Goal: Task Accomplishment & Management: Manage account settings

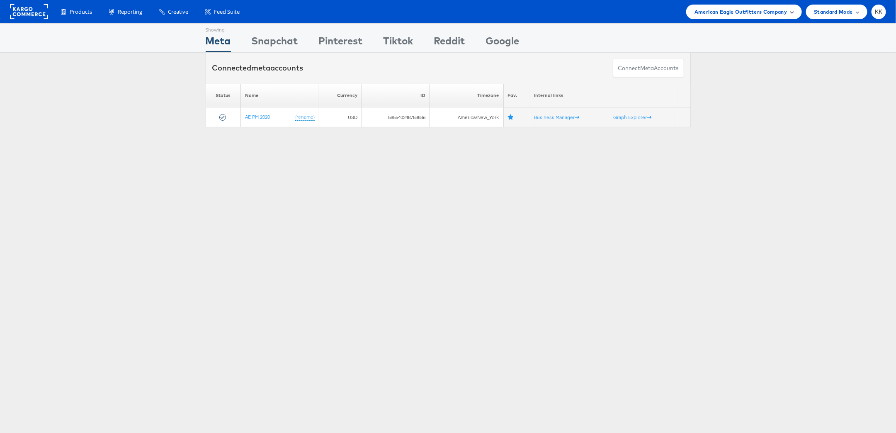
click at [735, 9] on span "American Eagle Outfitters Company" at bounding box center [741, 11] width 92 height 9
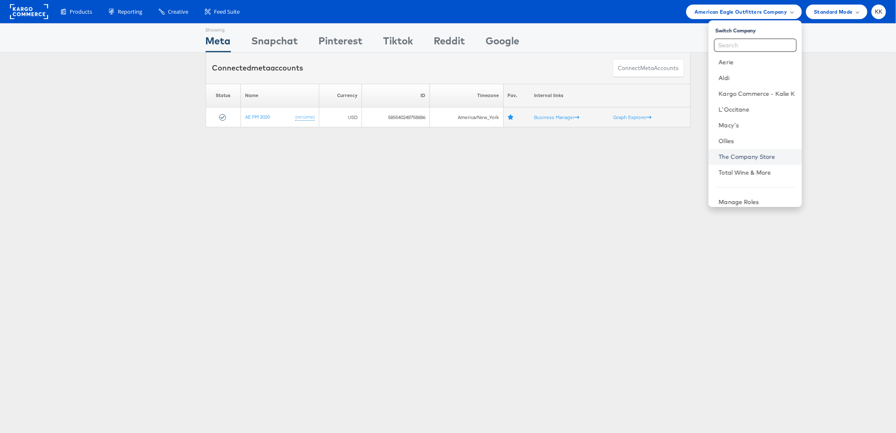
click at [735, 153] on link "The Company Store" at bounding box center [757, 157] width 76 height 8
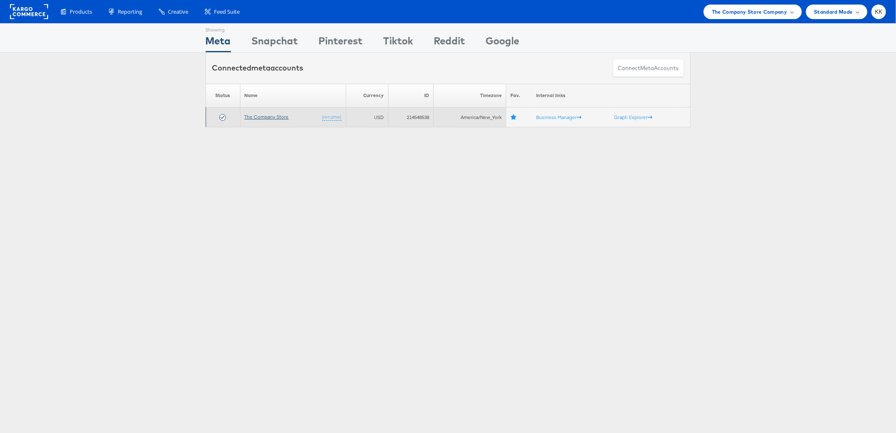
click at [277, 115] on link "The Company Store" at bounding box center [267, 117] width 44 height 6
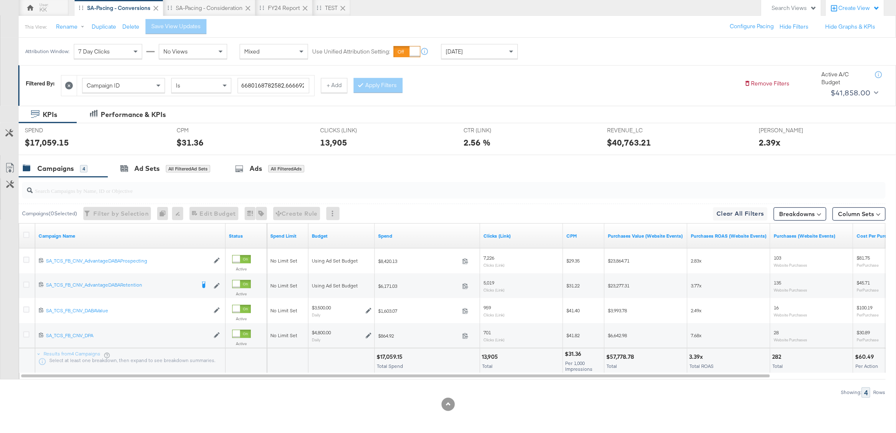
scroll to position [77, 0]
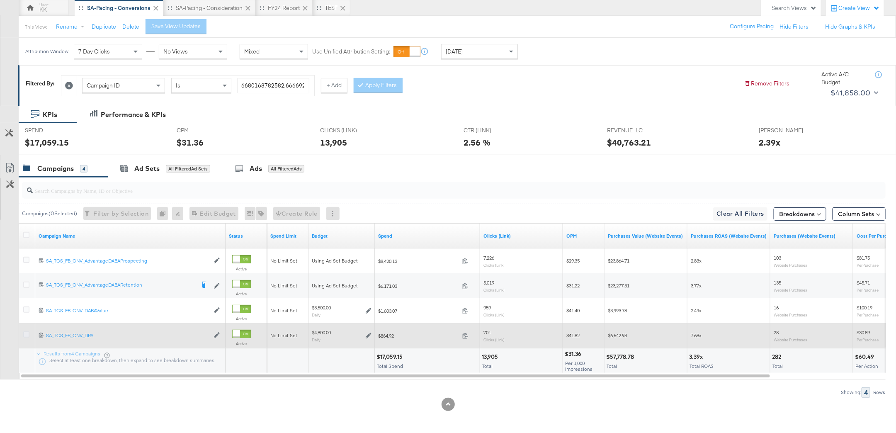
click at [26, 335] on icon at bounding box center [26, 334] width 6 height 6
click at [0, 0] on input "checkbox" at bounding box center [0, 0] width 0 height 0
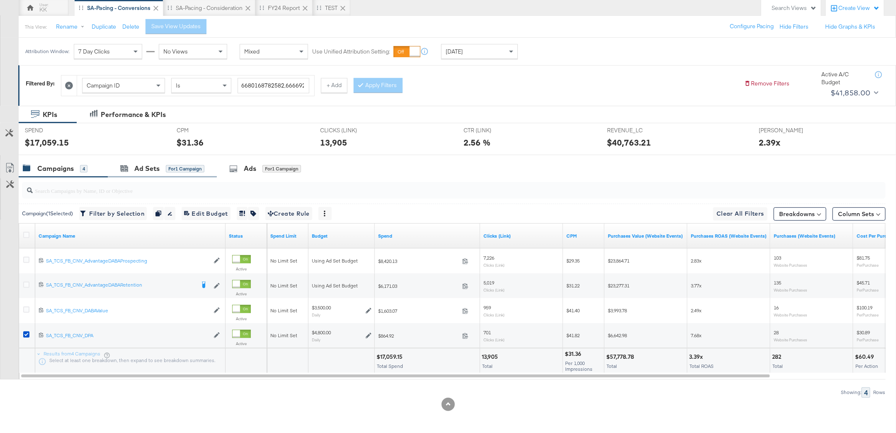
click at [153, 160] on div "Ad Sets for 1 Campaign" at bounding box center [162, 169] width 109 height 18
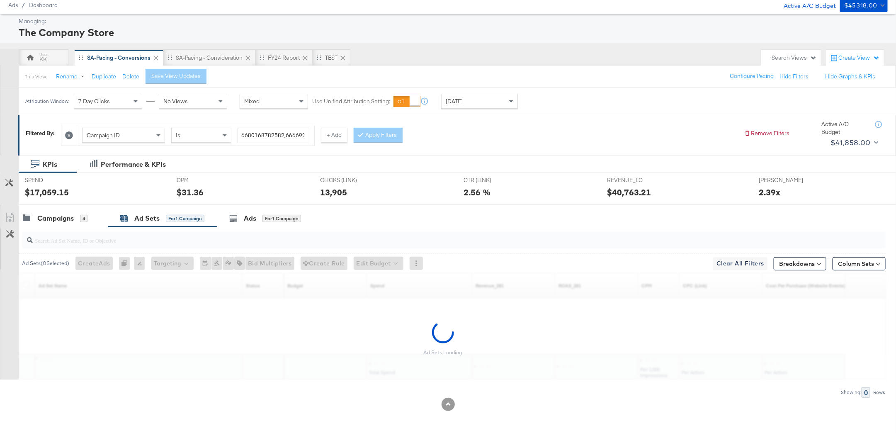
scroll to position [52, 0]
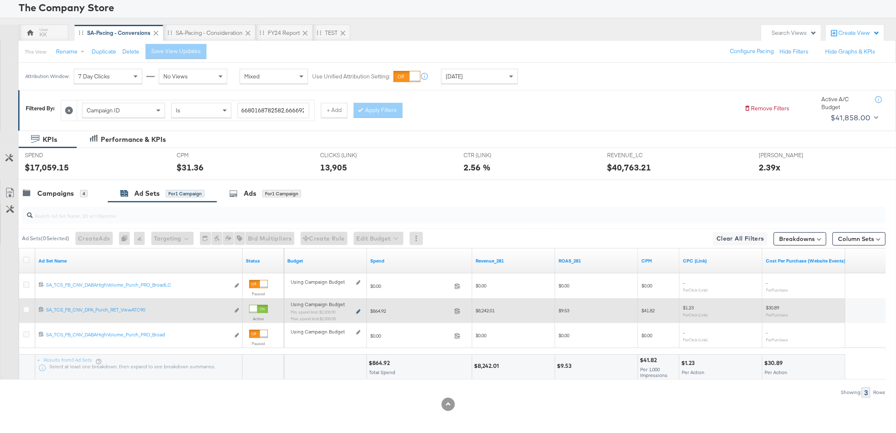
click at [357, 311] on icon at bounding box center [358, 311] width 4 height 5
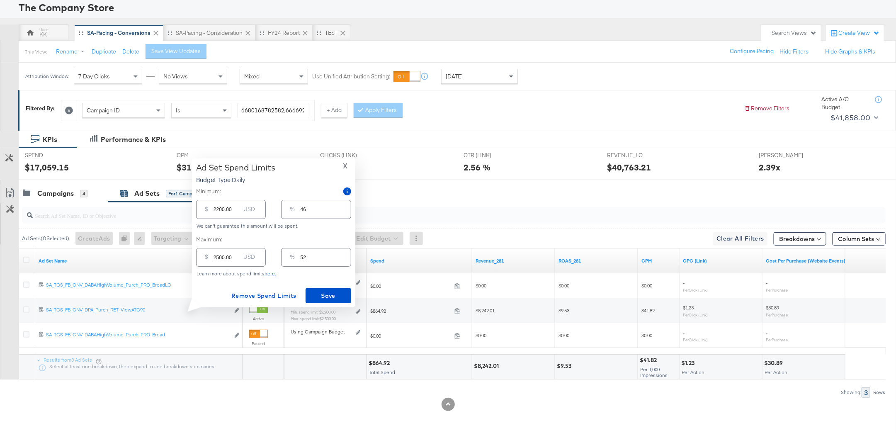
click at [66, 165] on div "$17,059.15" at bounding box center [47, 167] width 44 height 12
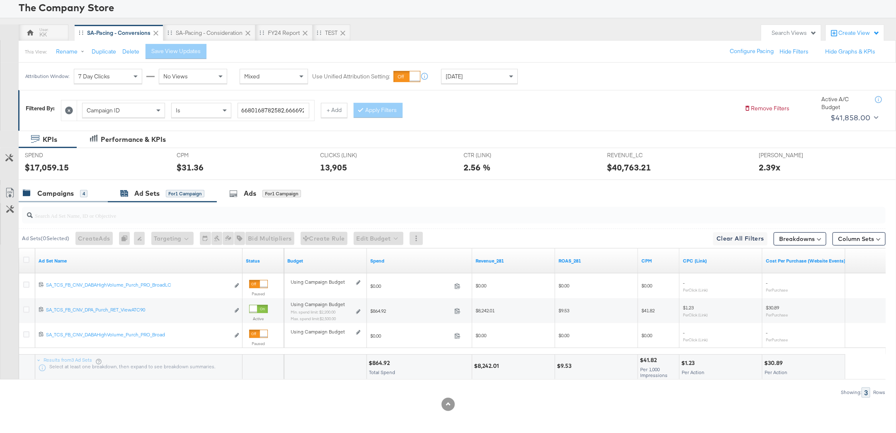
click at [66, 185] on div "Campaigns 4" at bounding box center [63, 194] width 89 height 18
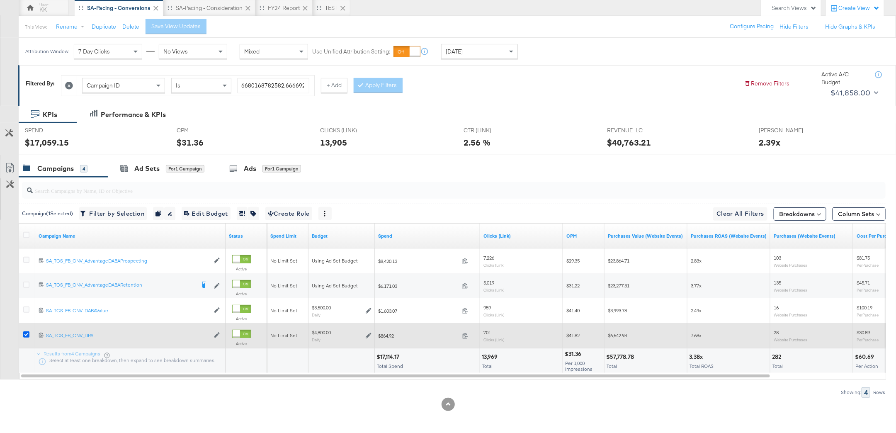
click at [23, 334] on icon at bounding box center [26, 334] width 6 height 6
click at [0, 0] on input "checkbox" at bounding box center [0, 0] width 0 height 0
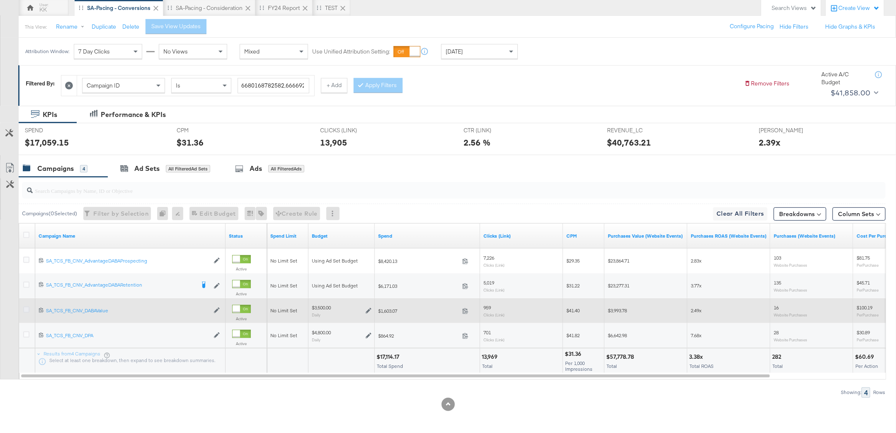
click at [26, 309] on icon at bounding box center [26, 309] width 6 height 6
click at [0, 0] on input "checkbox" at bounding box center [0, 0] width 0 height 0
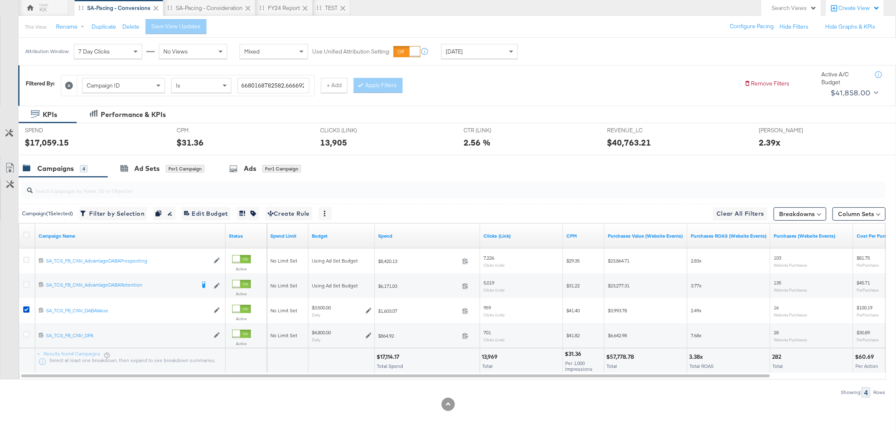
click at [146, 179] on input "search" at bounding box center [419, 187] width 773 height 16
click at [145, 174] on div "Ad Sets for 1 Campaign" at bounding box center [162, 169] width 109 height 18
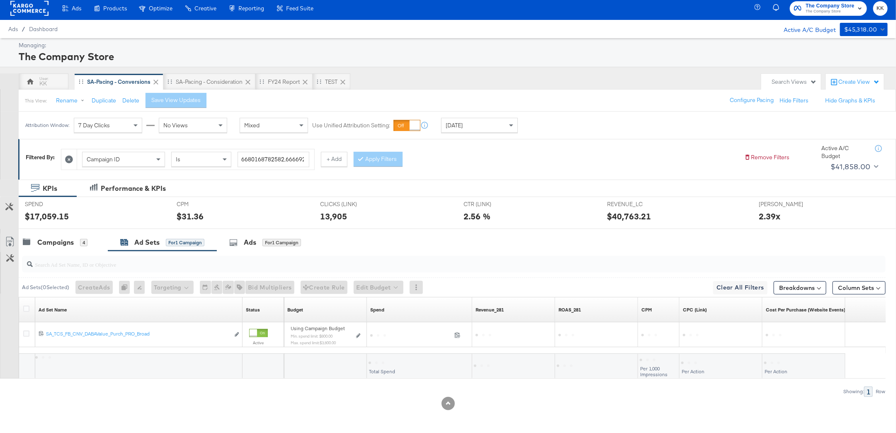
scroll to position [2, 0]
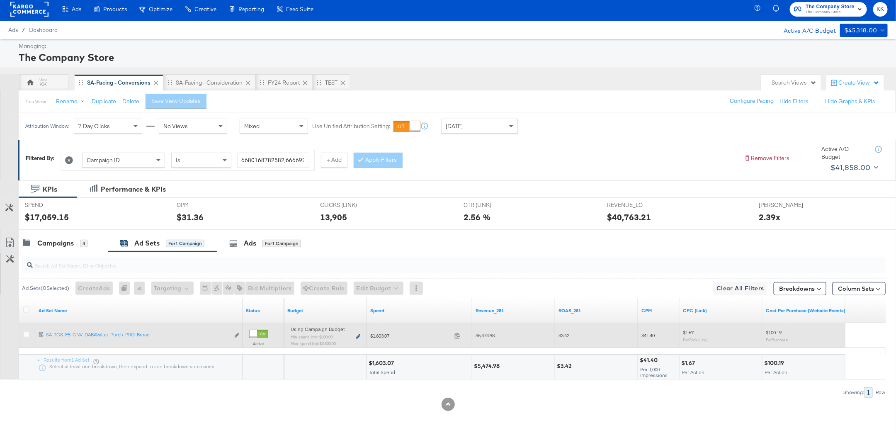
click at [359, 335] on icon at bounding box center [358, 336] width 4 height 5
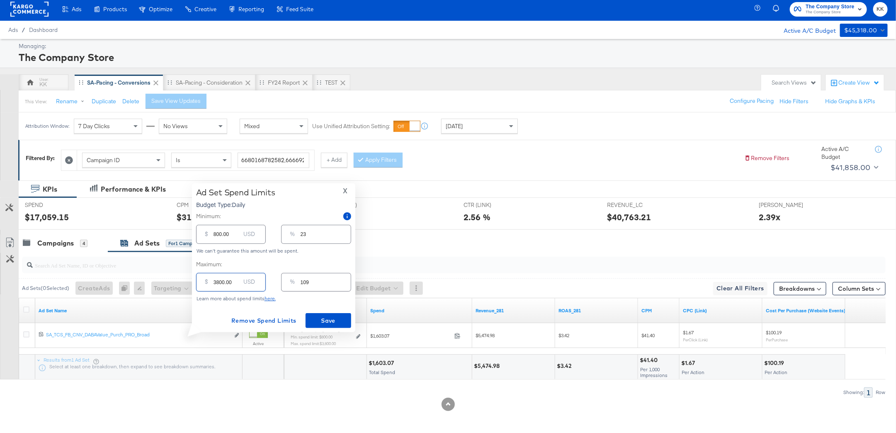
drag, startPoint x: 219, startPoint y: 282, endPoint x: 212, endPoint y: 282, distance: 6.6
click at [212, 282] on div "$ 3800.00 USD" at bounding box center [231, 282] width 70 height 19
type input "500.00"
type input "14"
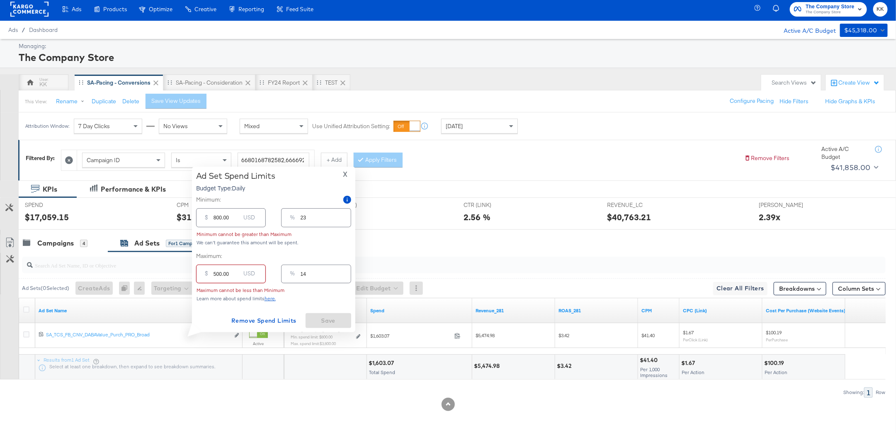
type input "5000.00"
type input "143"
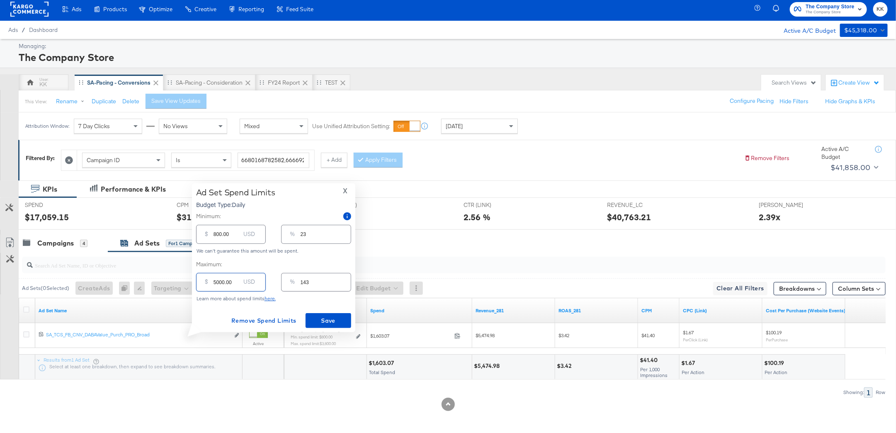
type input "500.00"
type input "14"
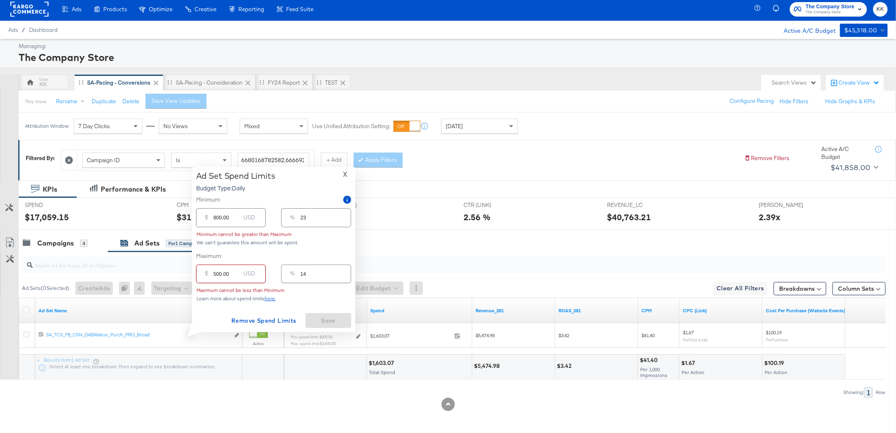
type input "5000.00"
type input "143"
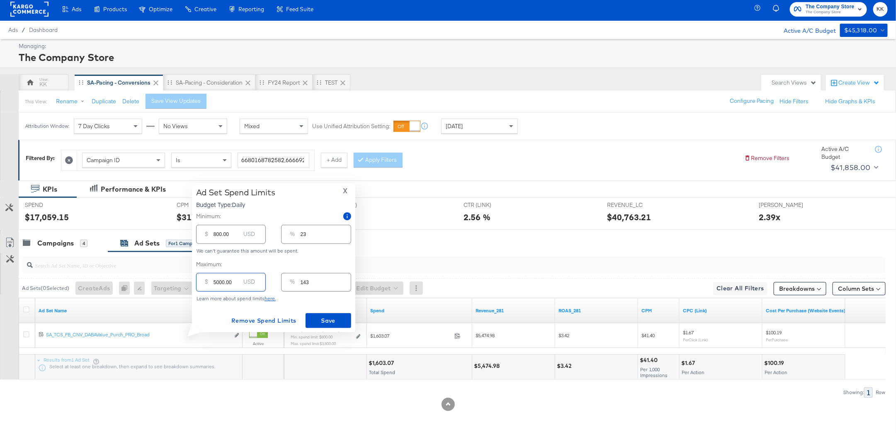
type input "5000.00"
click at [216, 236] on input "800.00" at bounding box center [227, 231] width 27 height 18
type input "00.00"
type input "0"
type input "100.00"
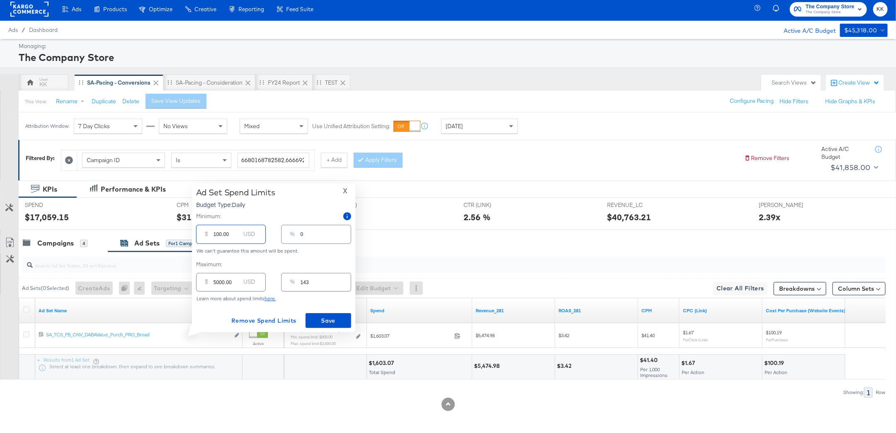
type input "3"
type input "00.00"
type input "0"
type input "200.00"
type input "6"
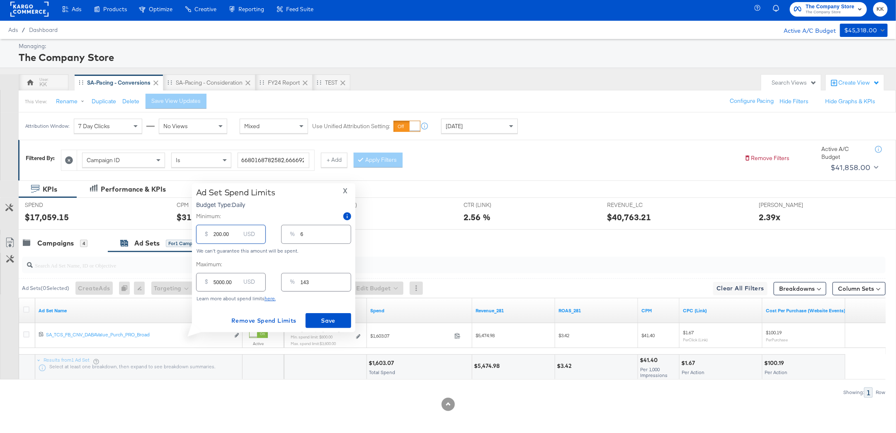
type input "2900.00"
type input "83"
type input "200.00"
type input "6"
type input "2000.00"
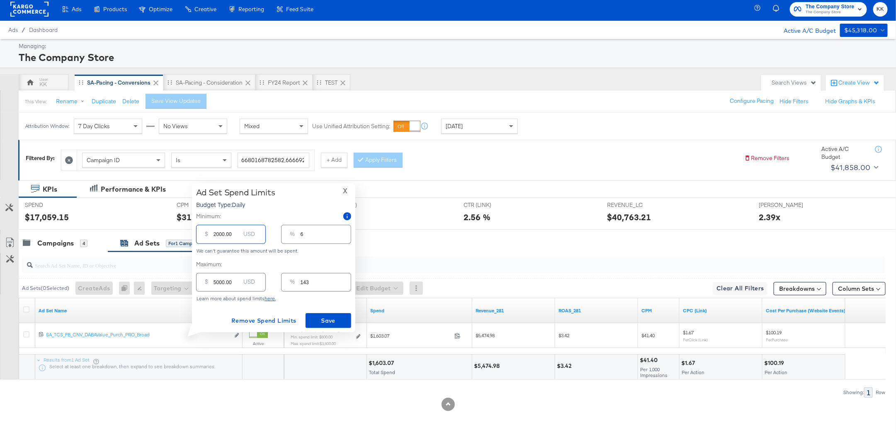
type input "57"
type input "2000.00"
click at [344, 326] on button "Save" at bounding box center [329, 320] width 46 height 15
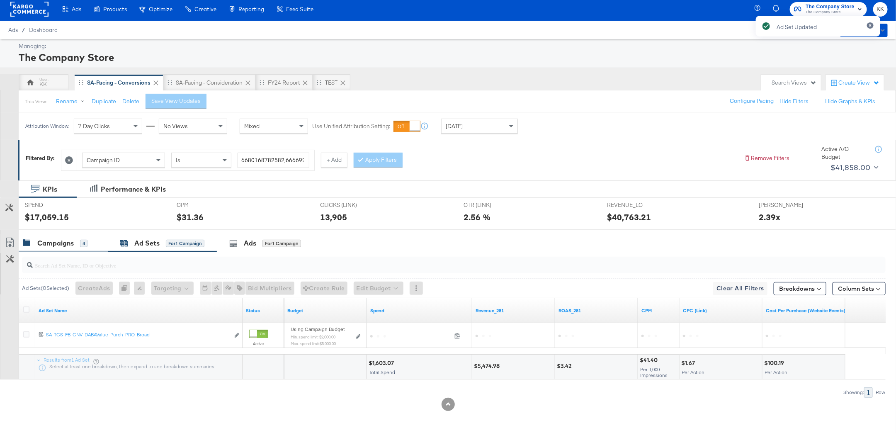
click at [69, 242] on div "Campaigns" at bounding box center [55, 243] width 36 height 10
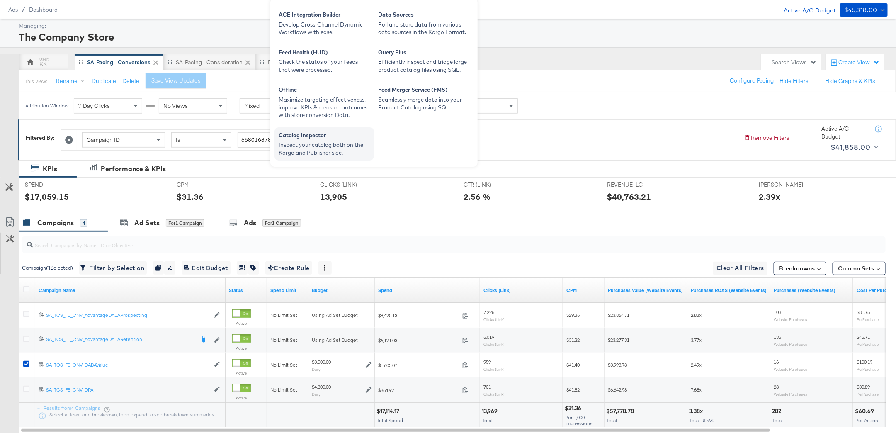
scroll to position [27, 0]
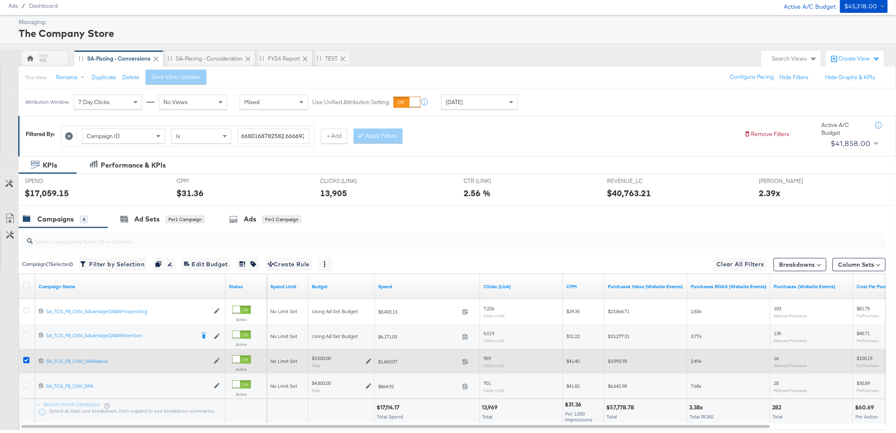
click at [24, 360] on icon at bounding box center [26, 360] width 6 height 6
click at [0, 0] on input "checkbox" at bounding box center [0, 0] width 0 height 0
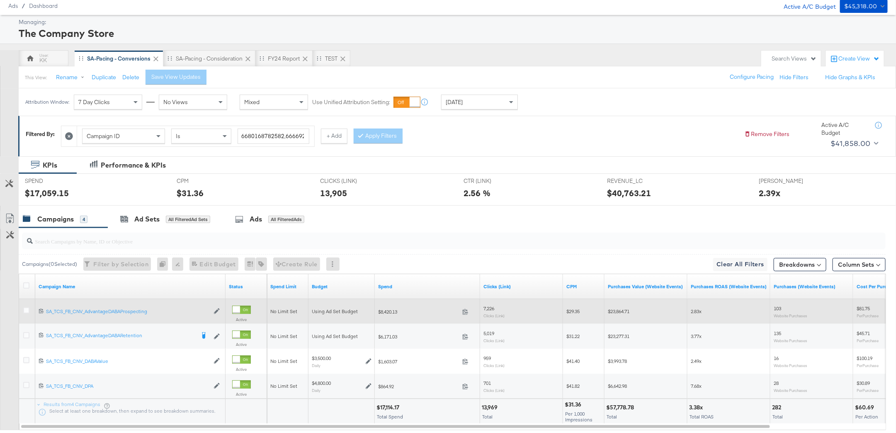
click at [28, 305] on div at bounding box center [27, 311] width 15 height 15
click at [28, 308] on icon at bounding box center [26, 310] width 6 height 6
click at [0, 0] on input "checkbox" at bounding box center [0, 0] width 0 height 0
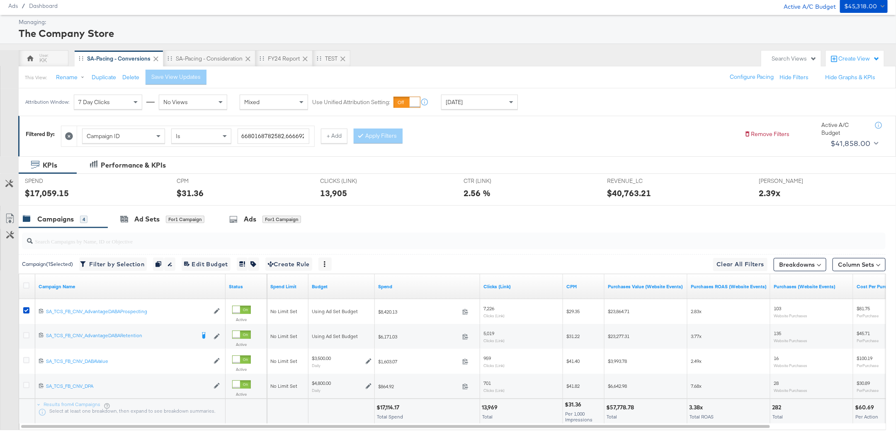
click at [165, 206] on div at bounding box center [448, 209] width 896 height 7
click at [166, 217] on div "for 1 Campaign" at bounding box center [185, 219] width 39 height 7
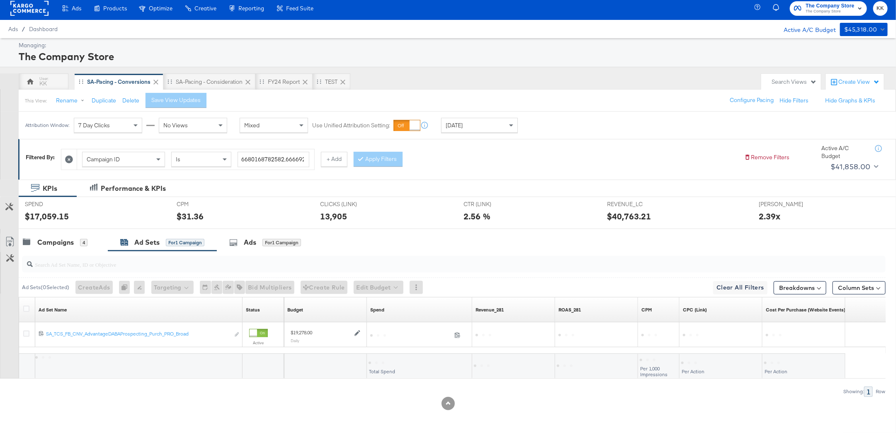
scroll to position [2, 0]
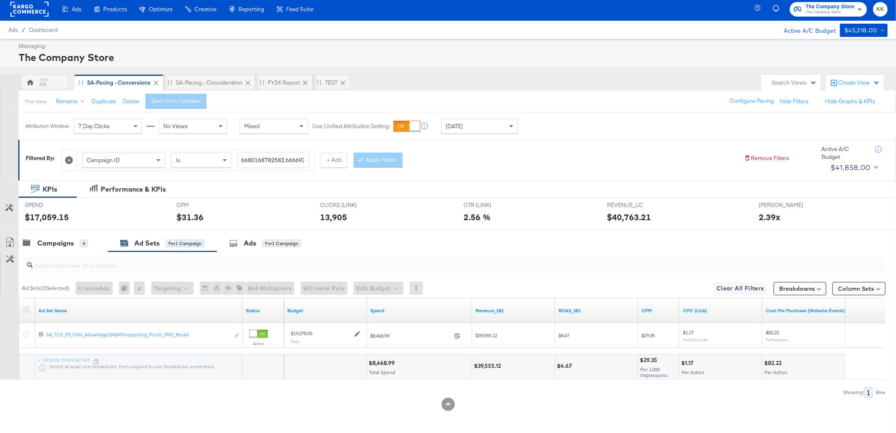
click at [25, 310] on icon at bounding box center [26, 309] width 6 height 6
click at [0, 0] on input "checkbox" at bounding box center [0, 0] width 0 height 0
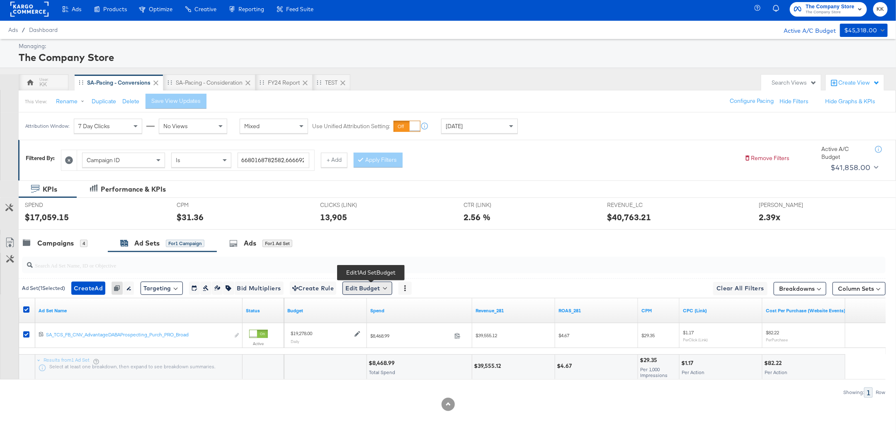
click at [387, 290] on button "Edit Budget" at bounding box center [368, 288] width 50 height 13
click at [387, 303] on button "Edit Ad Set Budget" at bounding box center [380, 309] width 73 height 13
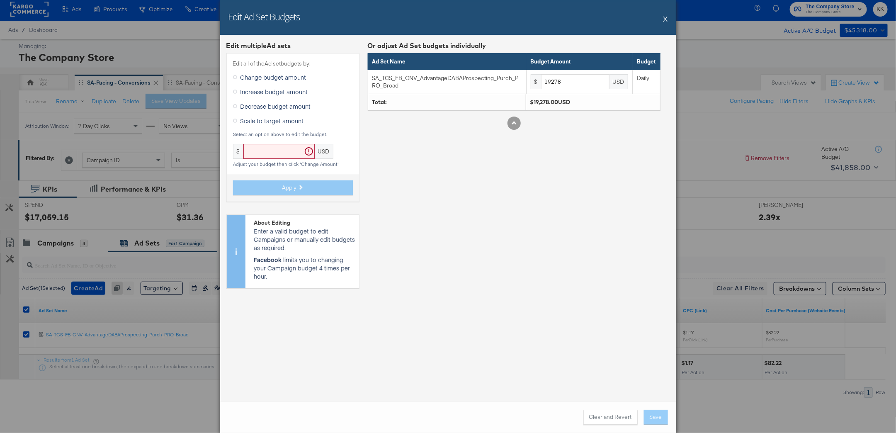
click at [253, 89] on span "Increase budget amount" at bounding box center [275, 92] width 68 height 8
click at [0, 0] on input "Increase budget amount" at bounding box center [0, 0] width 0 height 0
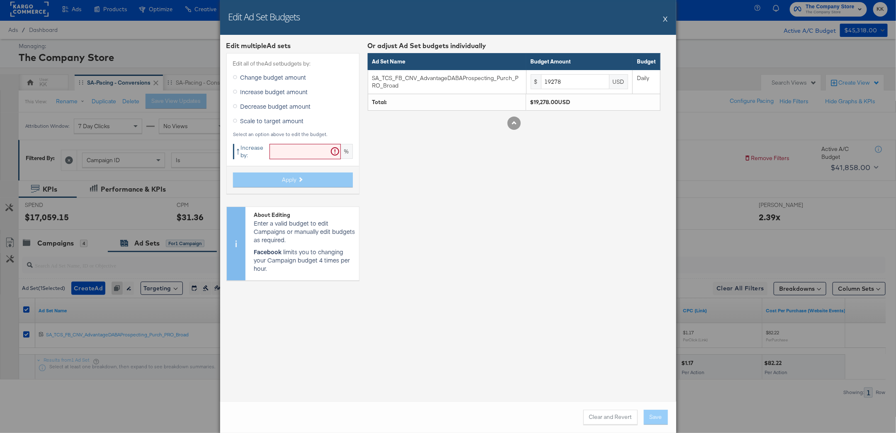
click at [277, 138] on div "Edit all of the Ad set budgets by: Change budget amount Increase budget amount …" at bounding box center [292, 123] width 133 height 141
click at [277, 151] on input "text" at bounding box center [305, 151] width 71 height 15
type input "19"
click at [302, 183] on button "Apply" at bounding box center [293, 180] width 120 height 15
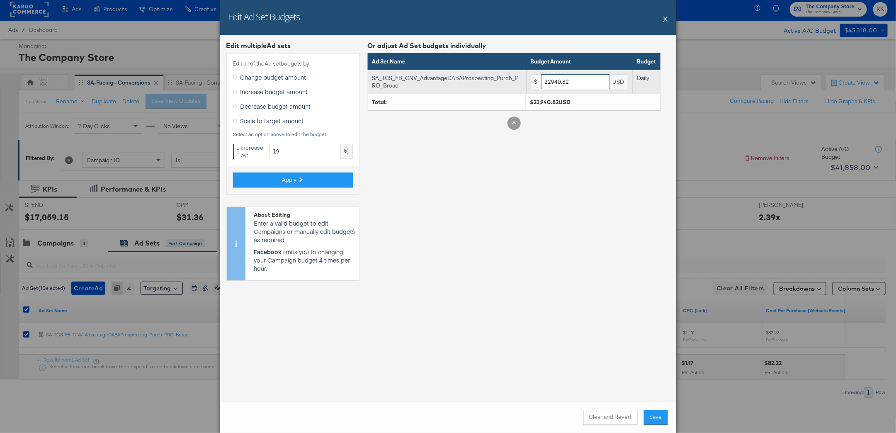
drag, startPoint x: 581, startPoint y: 83, endPoint x: 515, endPoint y: 83, distance: 66.8
click at [515, 83] on tr "SA_TCS_FB_CNV_AdvantageDABAProspecting_Purch_PRO_Broad $ 22940.82 USD Daily" at bounding box center [514, 82] width 292 height 24
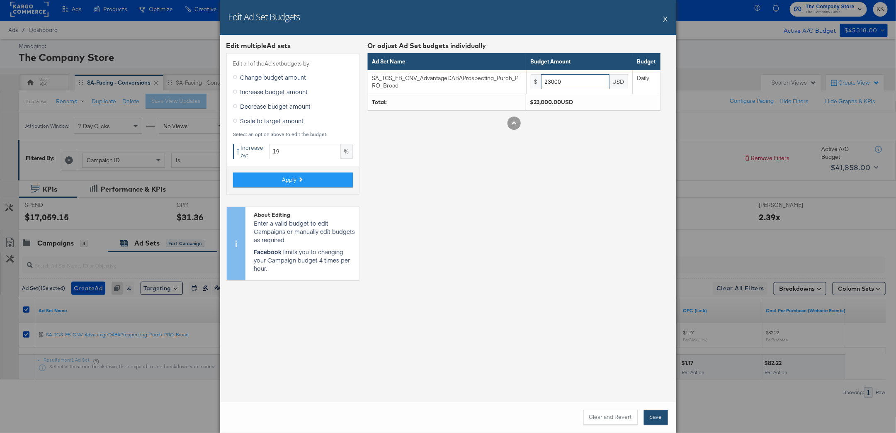
type input "23000"
click at [652, 416] on button "Save" at bounding box center [656, 417] width 24 height 15
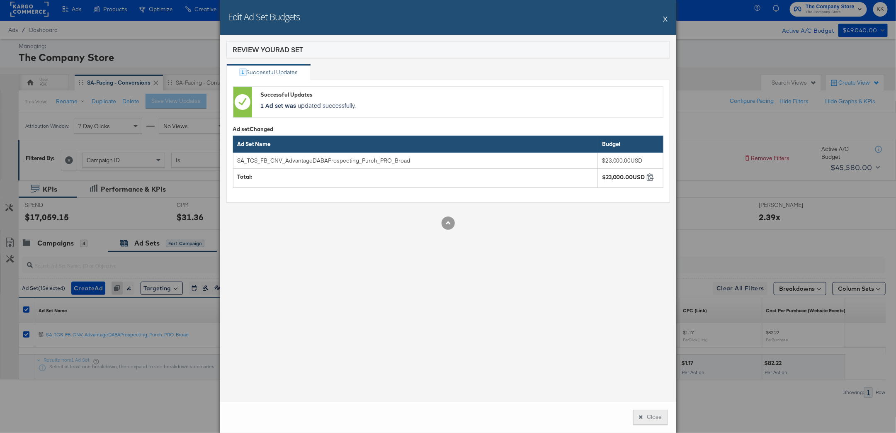
click at [652, 420] on button "Close" at bounding box center [650, 417] width 35 height 15
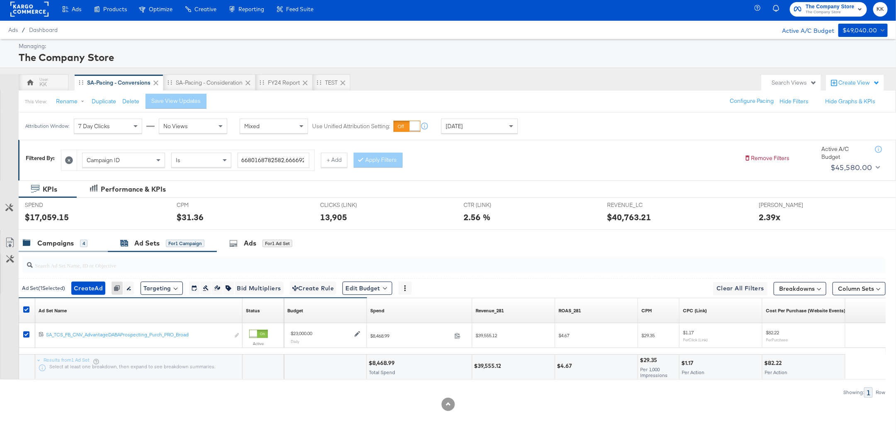
click at [47, 244] on div "Campaigns" at bounding box center [55, 243] width 36 height 10
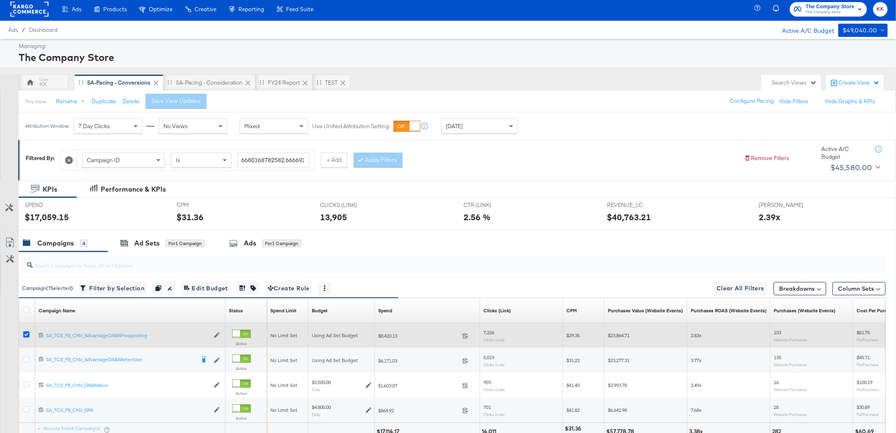
click at [24, 335] on icon at bounding box center [26, 334] width 6 height 6
click at [0, 0] on input "checkbox" at bounding box center [0, 0] width 0 height 0
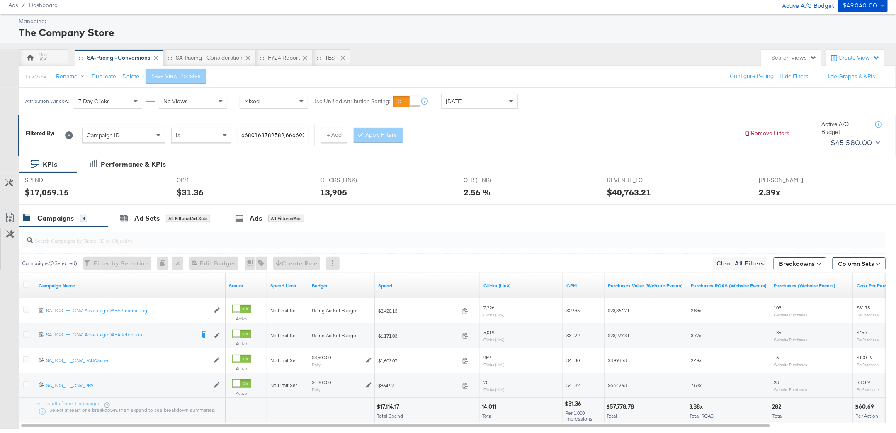
scroll to position [27, 0]
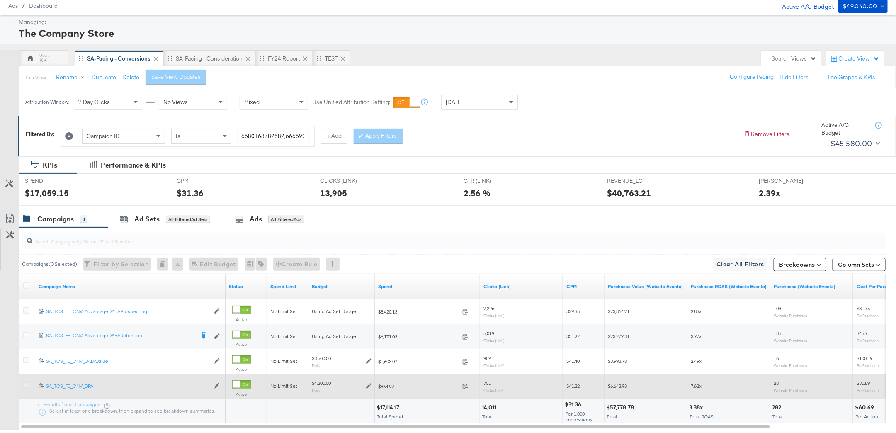
click at [24, 383] on icon at bounding box center [26, 385] width 6 height 6
click at [0, 0] on input "checkbox" at bounding box center [0, 0] width 0 height 0
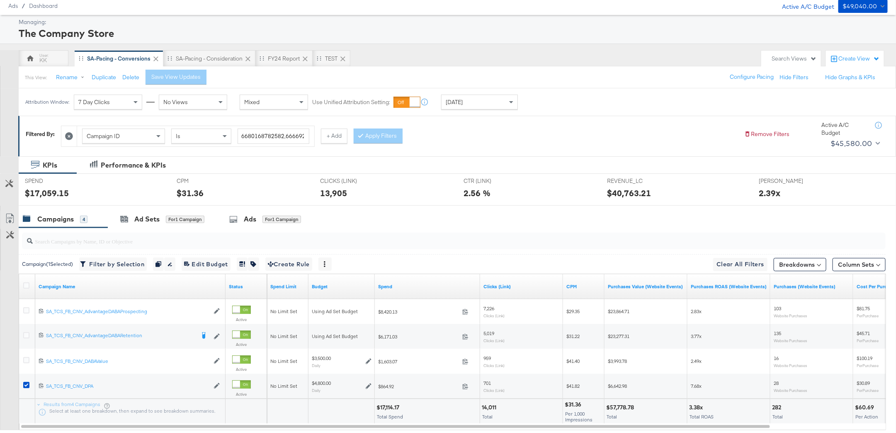
click at [133, 228] on div at bounding box center [452, 241] width 867 height 27
click at [148, 219] on div "Ad Sets" at bounding box center [146, 219] width 25 height 10
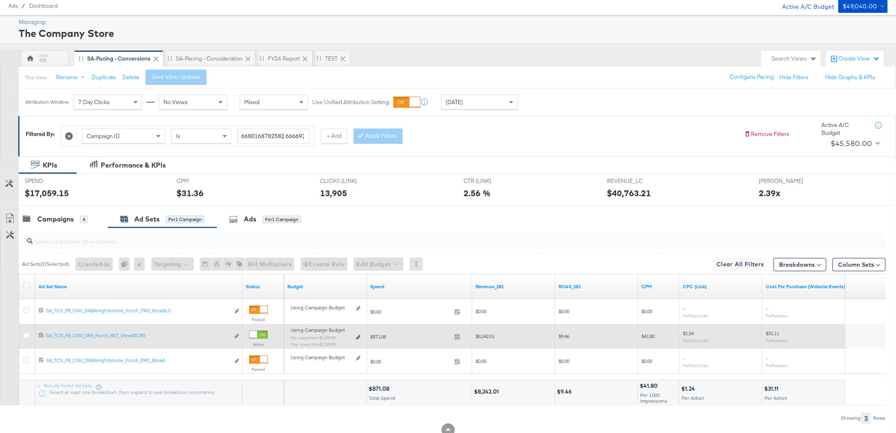
click at [357, 335] on icon at bounding box center [358, 337] width 4 height 5
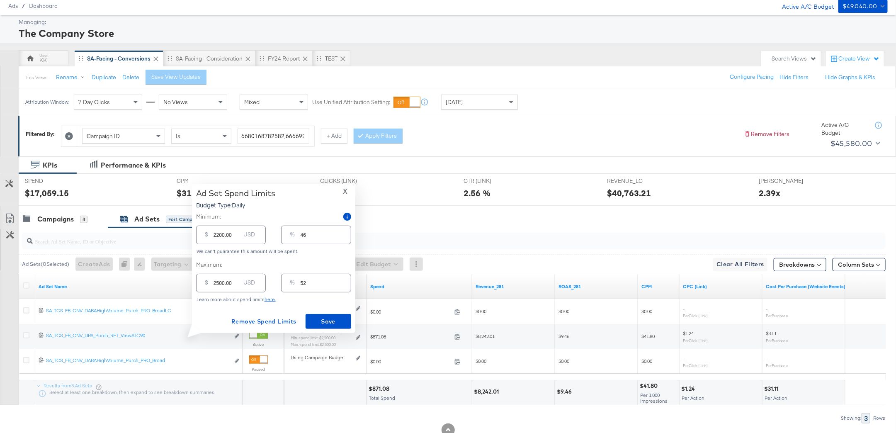
click at [217, 284] on input "2500.00" at bounding box center [227, 280] width 27 height 18
type input "200.00"
type input "4"
type input "2000.00"
type input "42"
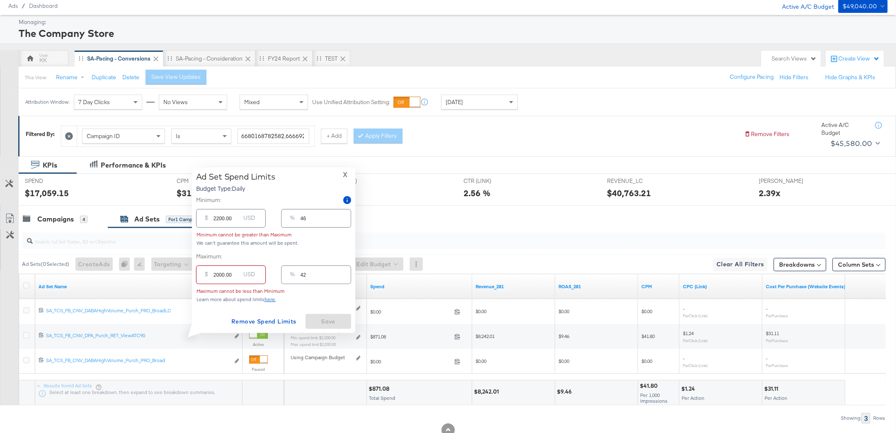
type input "2000.00"
drag, startPoint x: 216, startPoint y: 219, endPoint x: 206, endPoint y: 219, distance: 10.8
click at [206, 219] on div "$ 2200.00 USD" at bounding box center [231, 218] width 70 height 19
type input "1200.00"
type input "25"
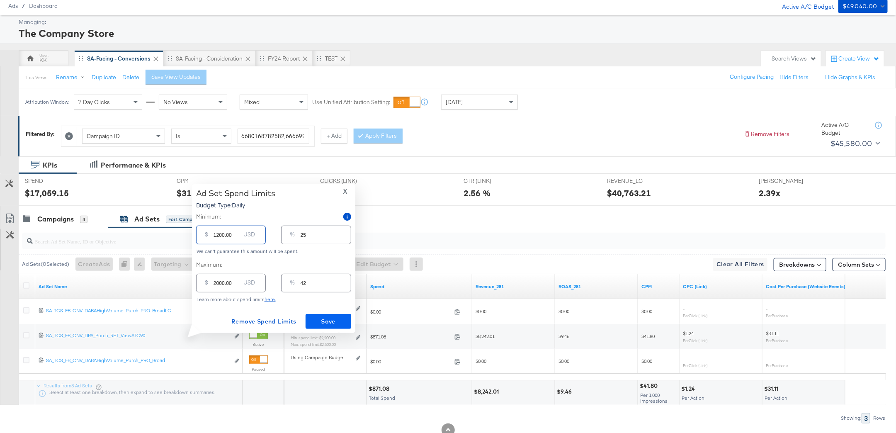
type input "1200.00"
click at [337, 323] on span "Save" at bounding box center [328, 321] width 39 height 10
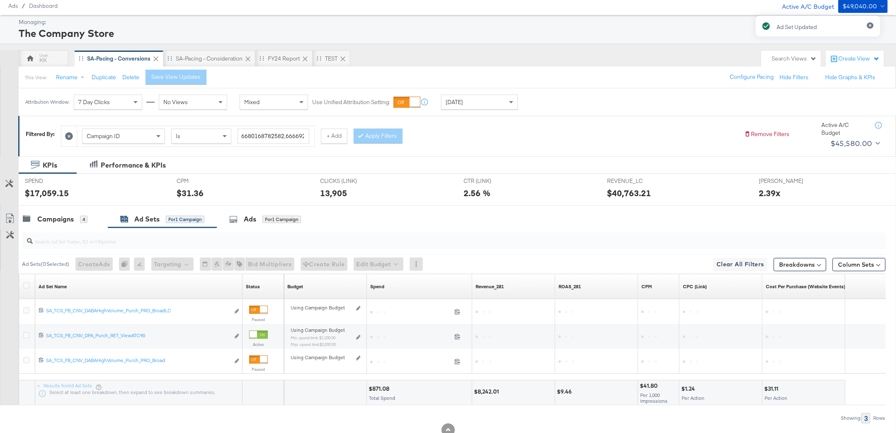
click at [60, 231] on input "search" at bounding box center [419, 238] width 773 height 16
click at [62, 221] on div "Campaigns" at bounding box center [55, 219] width 36 height 10
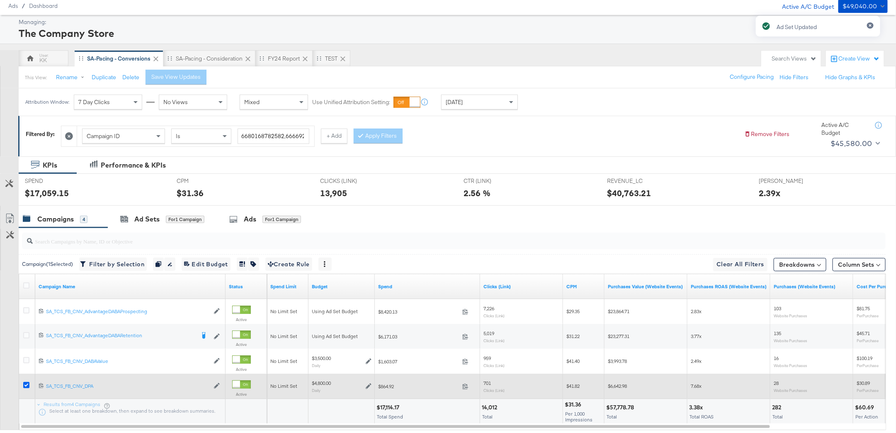
click at [24, 386] on icon at bounding box center [26, 385] width 6 height 6
click at [0, 0] on input "checkbox" at bounding box center [0, 0] width 0 height 0
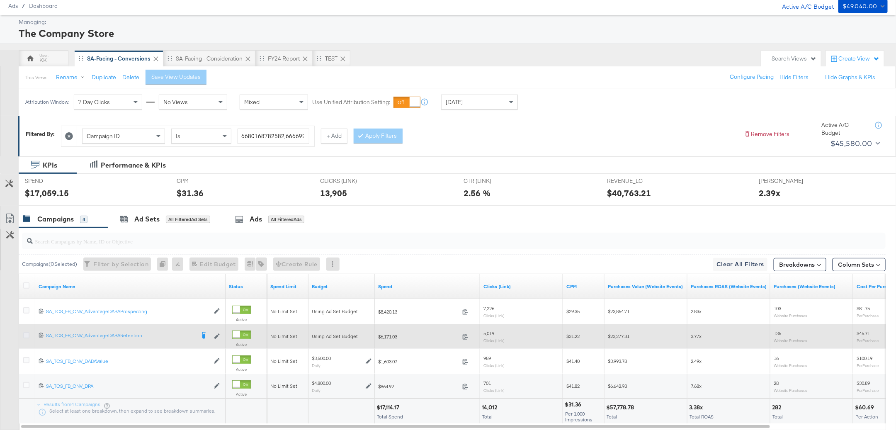
click at [27, 333] on icon at bounding box center [26, 335] width 6 height 6
click at [0, 0] on input "checkbox" at bounding box center [0, 0] width 0 height 0
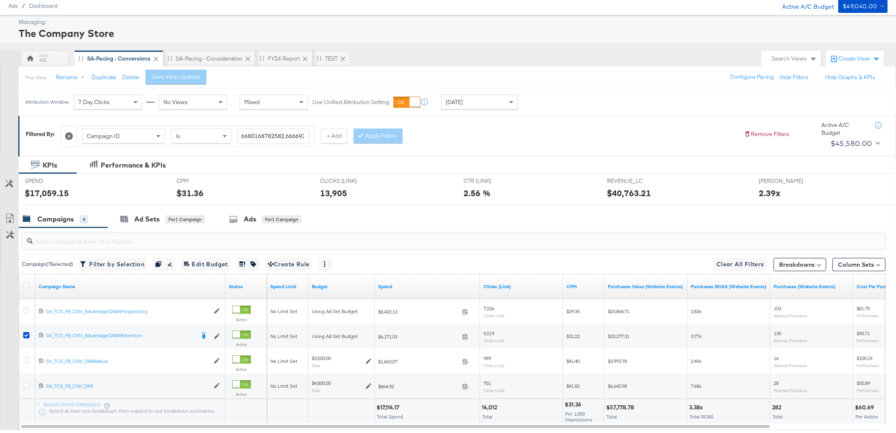
click at [121, 230] on input "search" at bounding box center [419, 238] width 773 height 16
click at [150, 212] on div "Ad Sets for 1 Campaign" at bounding box center [162, 219] width 109 height 18
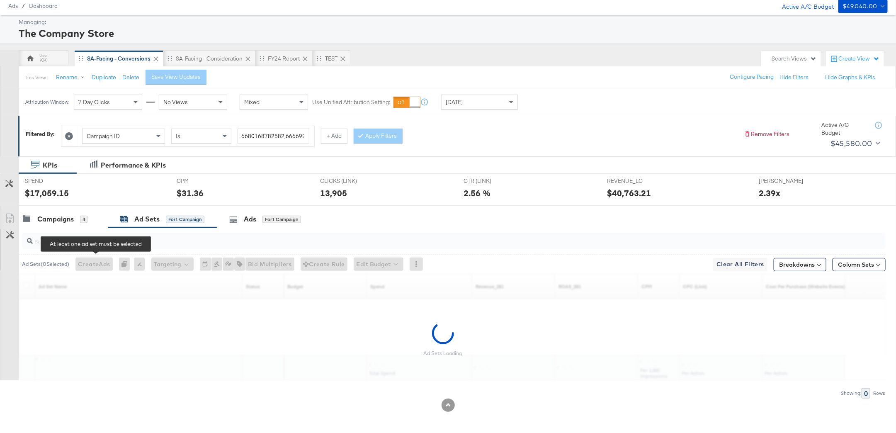
scroll to position [2, 0]
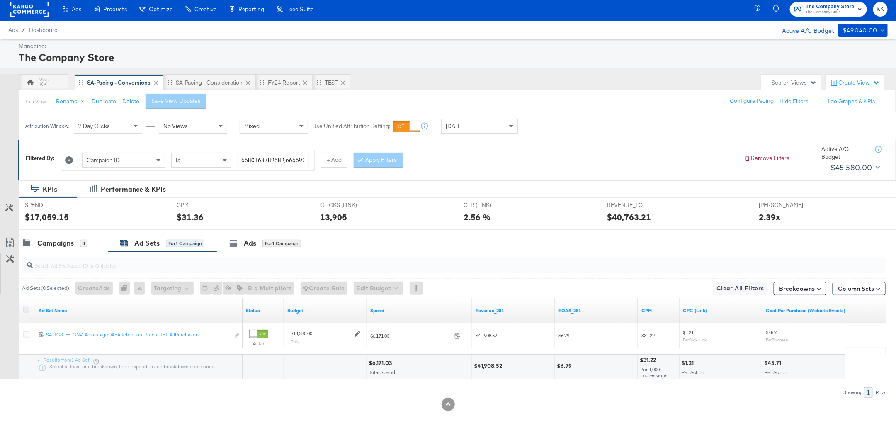
click at [24, 309] on icon at bounding box center [26, 309] width 6 height 6
click at [0, 0] on input "checkbox" at bounding box center [0, 0] width 0 height 0
click at [27, 309] on icon at bounding box center [26, 309] width 6 height 6
click at [0, 0] on input "checkbox" at bounding box center [0, 0] width 0 height 0
